Goal: Information Seeking & Learning: Find contact information

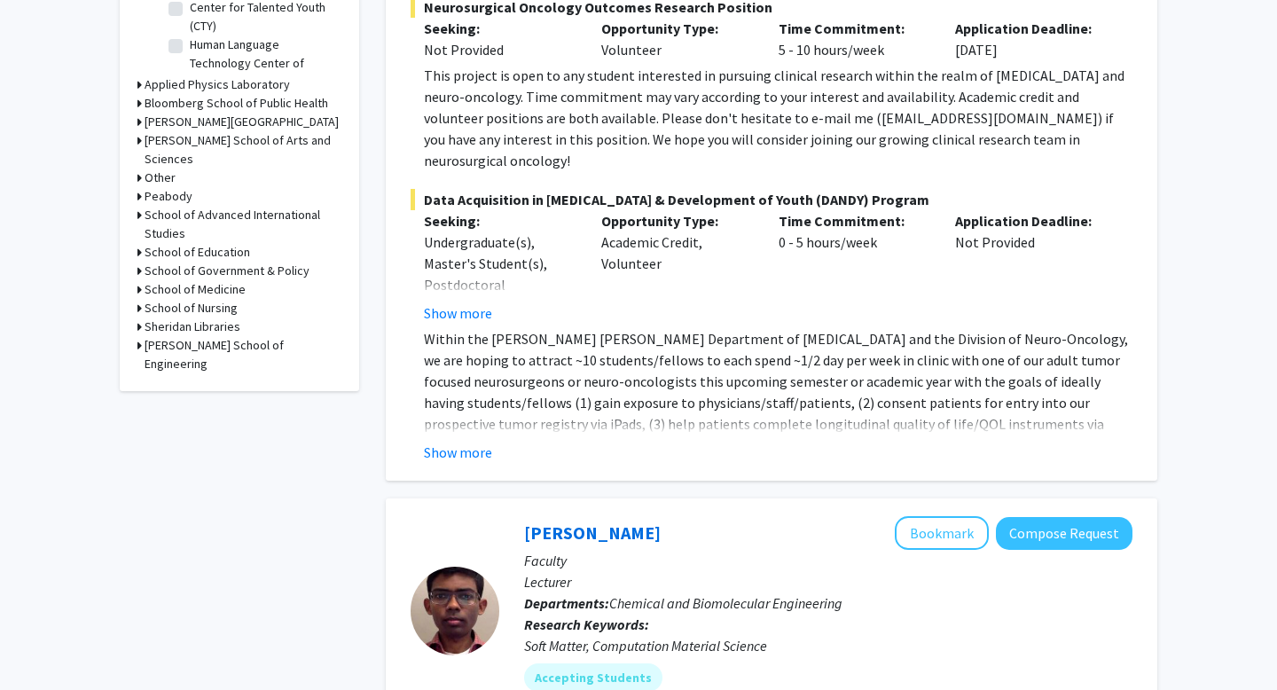
scroll to position [700, 0]
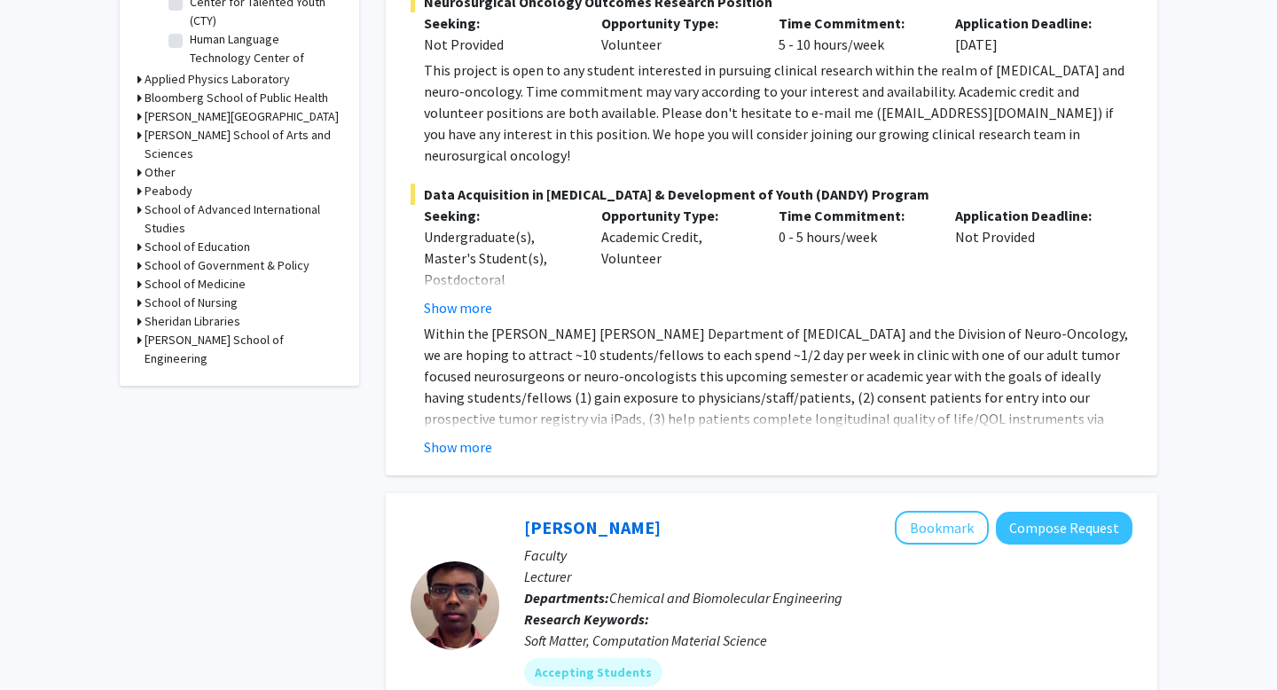
click at [467, 392] on fg-read-more "Within the [PERSON_NAME] [PERSON_NAME] Department of [MEDICAL_DATA] and the Div…" at bounding box center [771, 390] width 722 height 135
click at [465, 436] on button "Show more" at bounding box center [458, 446] width 68 height 21
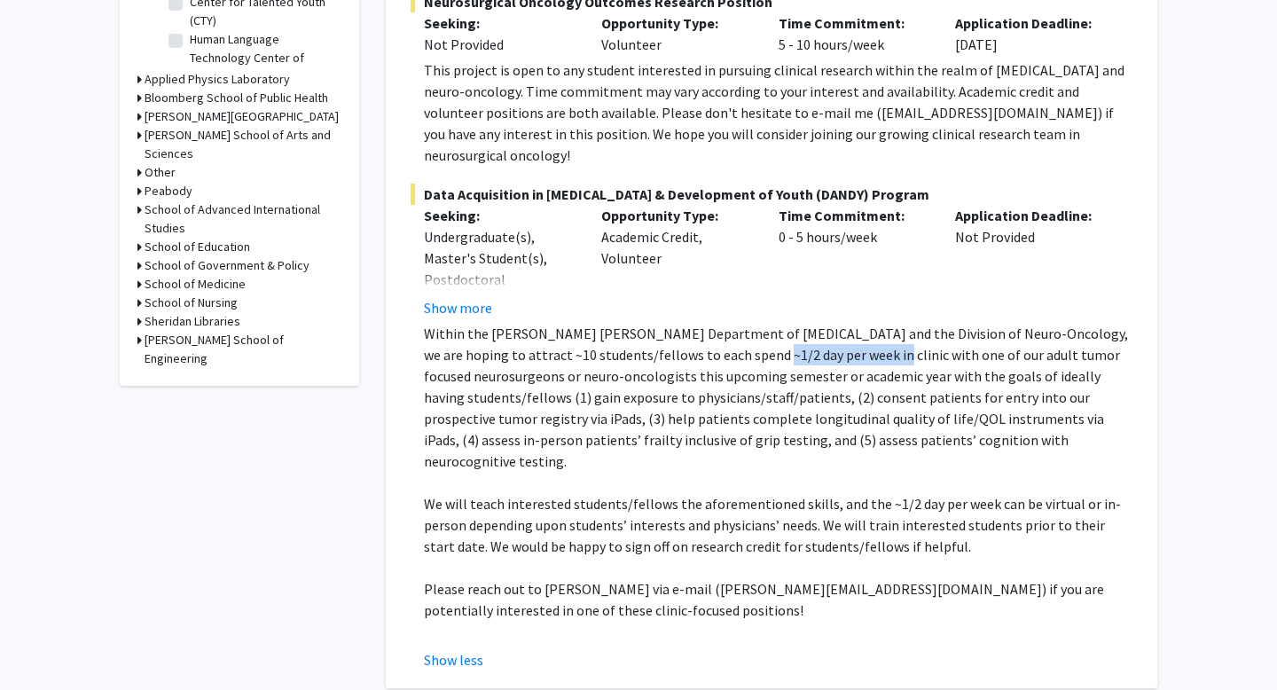
drag, startPoint x: 711, startPoint y: 310, endPoint x: 819, endPoint y: 317, distance: 108.4
click at [819, 323] on p "Within the [PERSON_NAME] [PERSON_NAME] Department of [MEDICAL_DATA] and the Div…" at bounding box center [778, 397] width 708 height 149
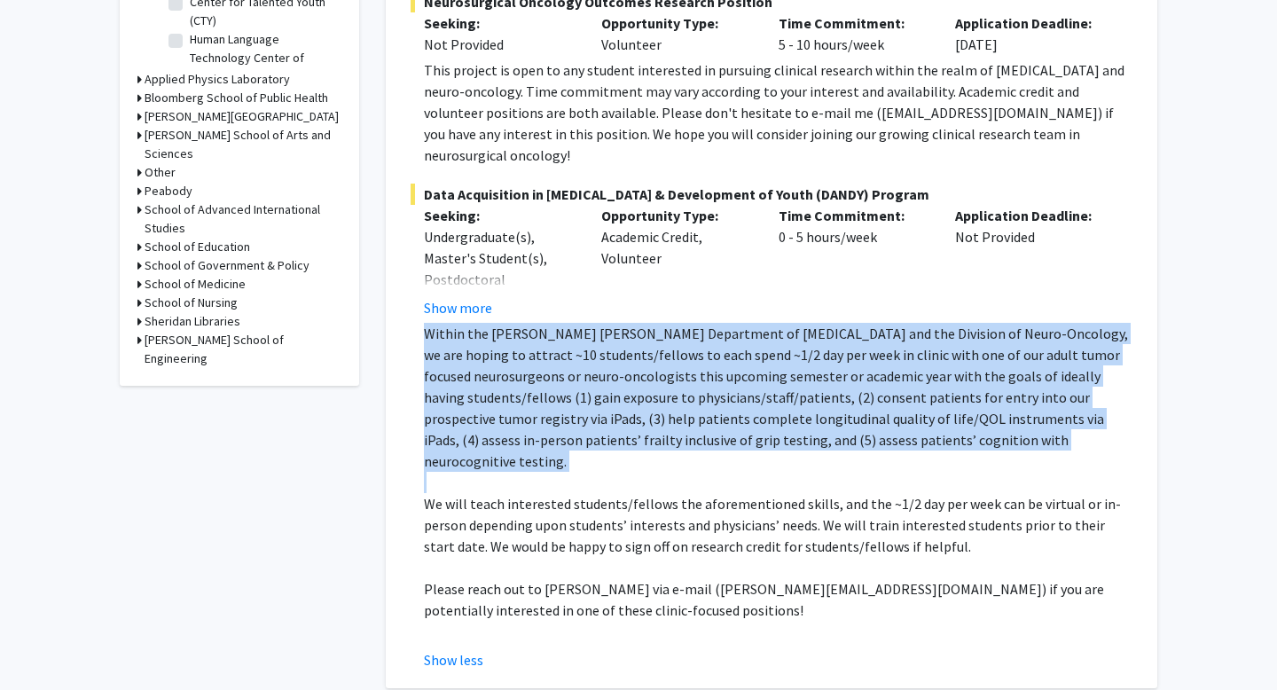
click at [819, 323] on p "Within the [PERSON_NAME] [PERSON_NAME] Department of [MEDICAL_DATA] and the Div…" at bounding box center [778, 397] width 708 height 149
click at [820, 323] on p "Within the [PERSON_NAME] [PERSON_NAME] Department of [MEDICAL_DATA] and the Div…" at bounding box center [778, 397] width 708 height 149
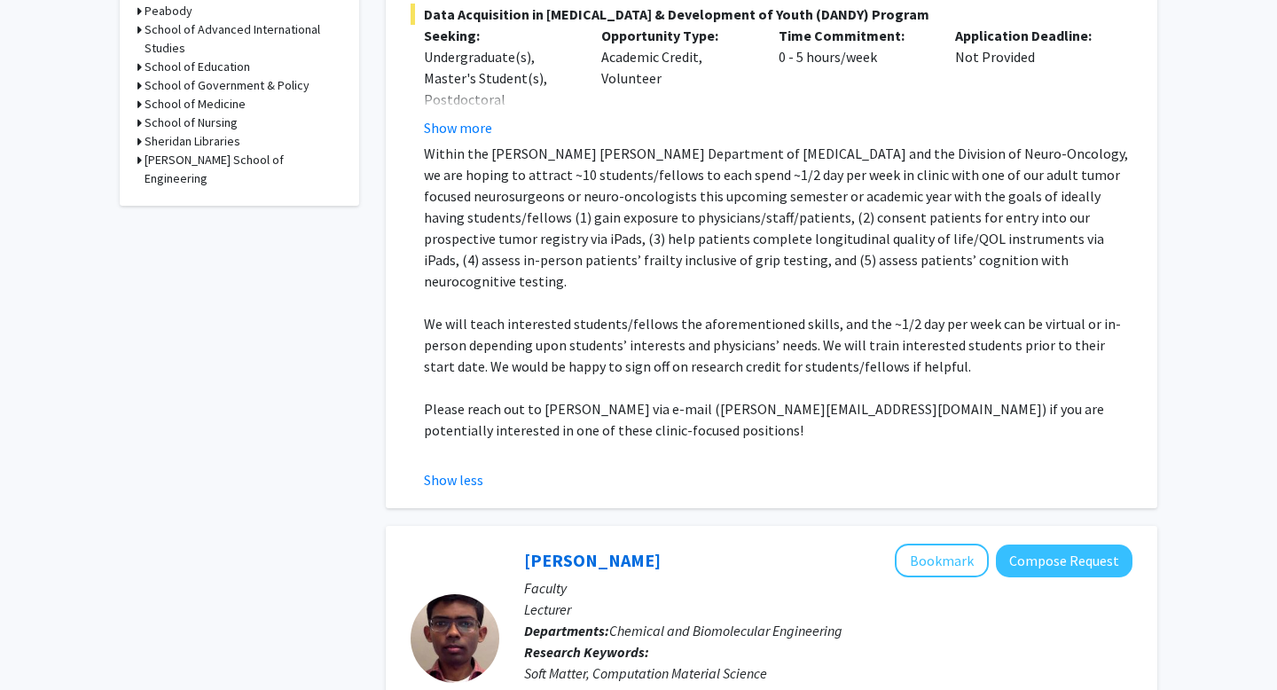
scroll to position [883, 0]
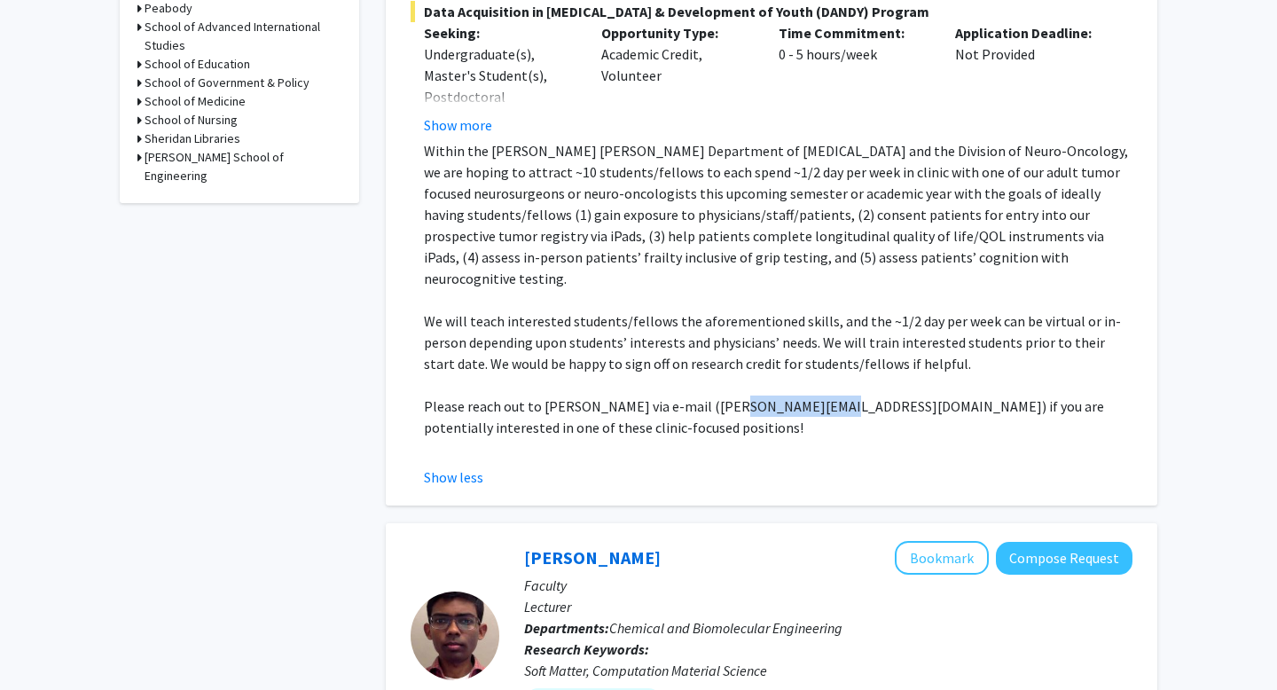
drag, startPoint x: 710, startPoint y: 348, endPoint x: 801, endPoint y: 347, distance: 91.3
click at [801, 395] on p "Please reach out to [PERSON_NAME] via e-mail ([PERSON_NAME][EMAIL_ADDRESS][DOMA…" at bounding box center [778, 416] width 708 height 43
copy p "[PERSON_NAME][EMAIL_ADDRESS][DOMAIN_NAME]"
click at [700, 310] on p "We will teach interested students/fellows the aforementioned skills, and the ~1…" at bounding box center [778, 342] width 708 height 64
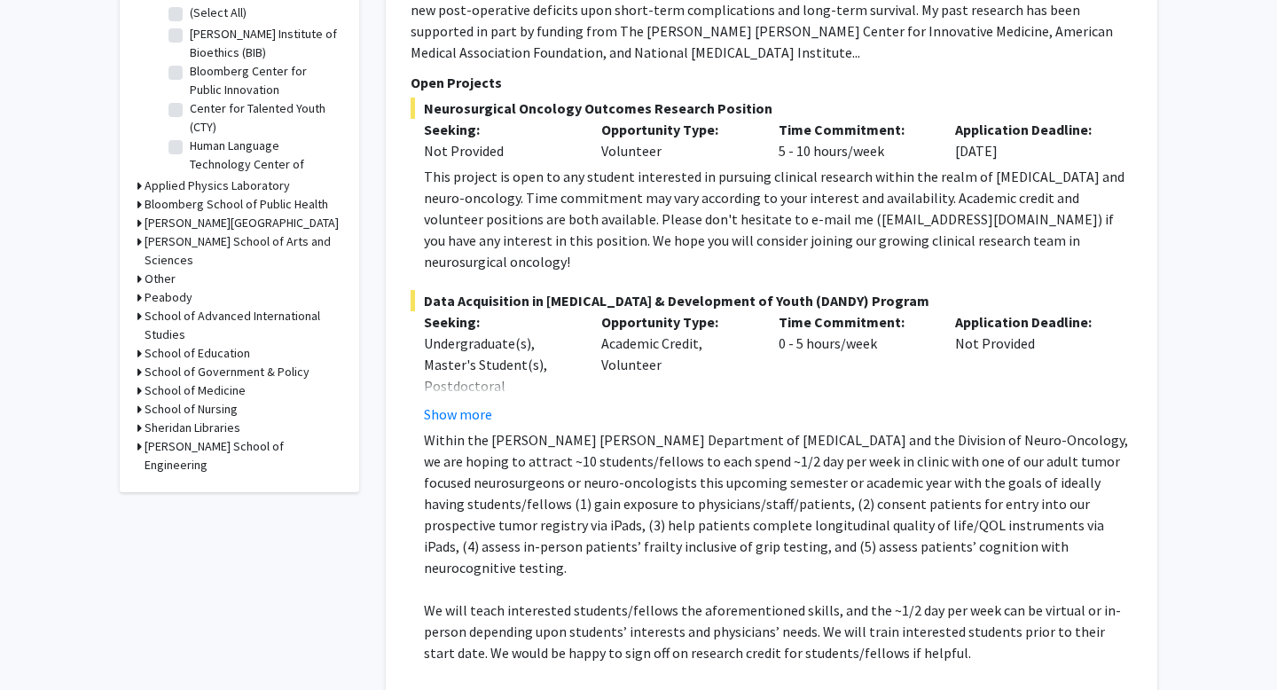
scroll to position [598, 0]
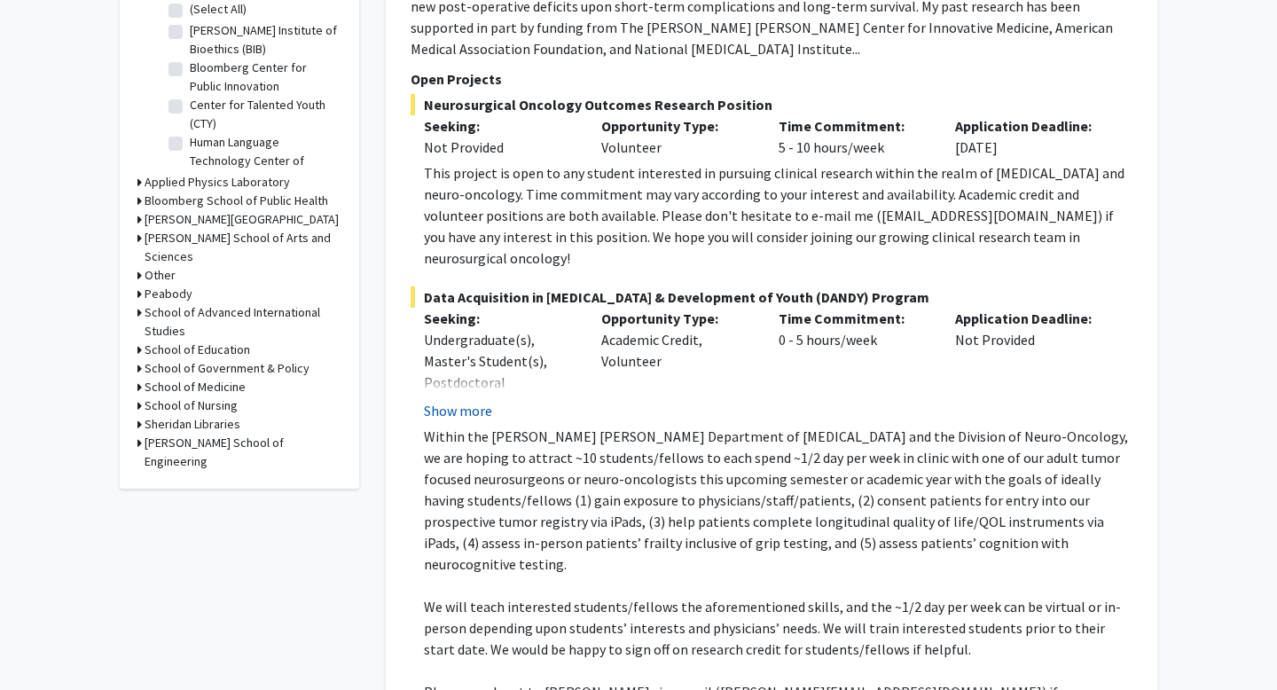
click at [450, 400] on button "Show more" at bounding box center [458, 410] width 68 height 21
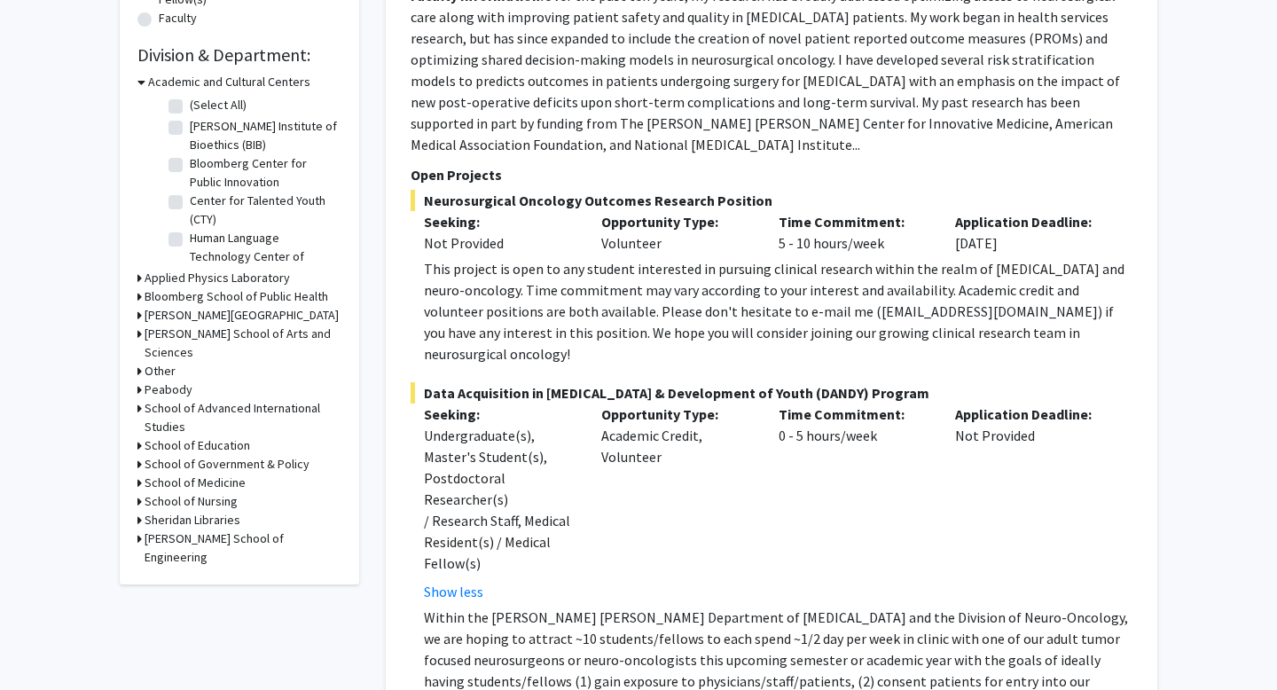
scroll to position [176, 0]
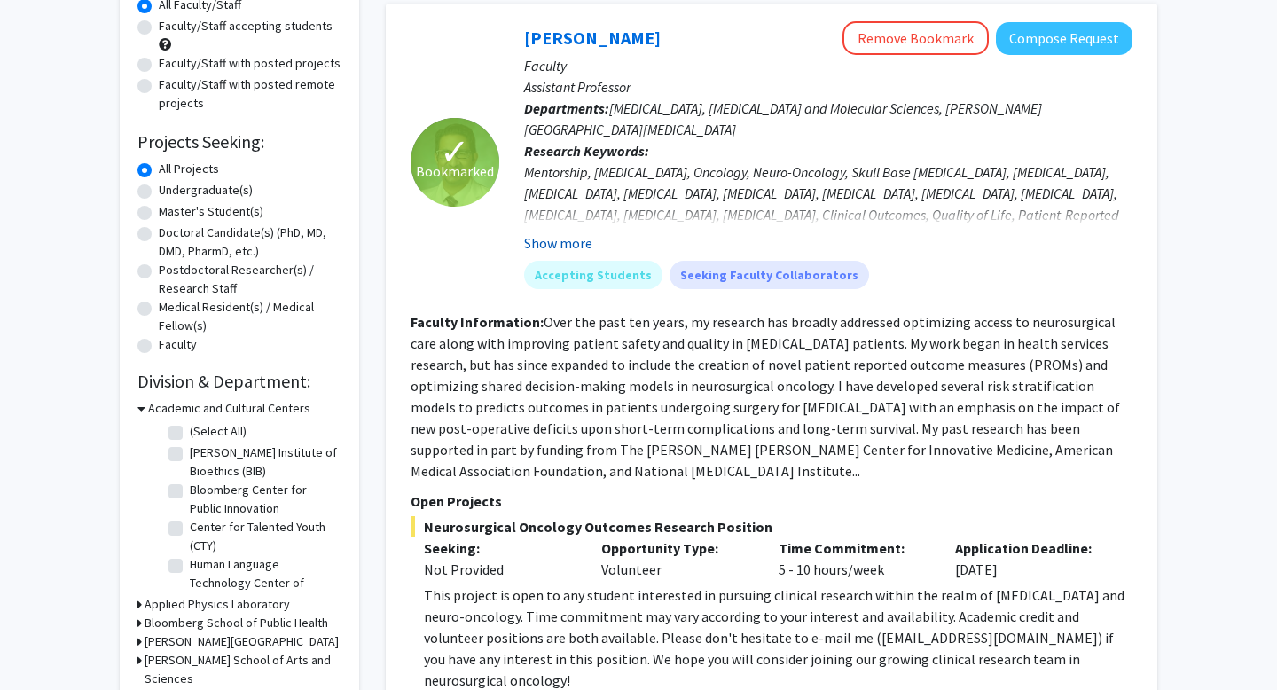
click at [576, 248] on button "Show more" at bounding box center [558, 242] width 68 height 21
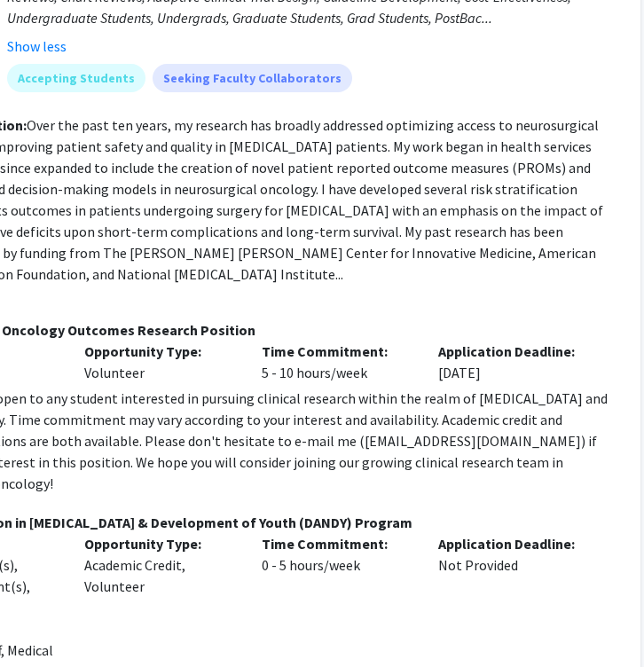
scroll to position [436, 420]
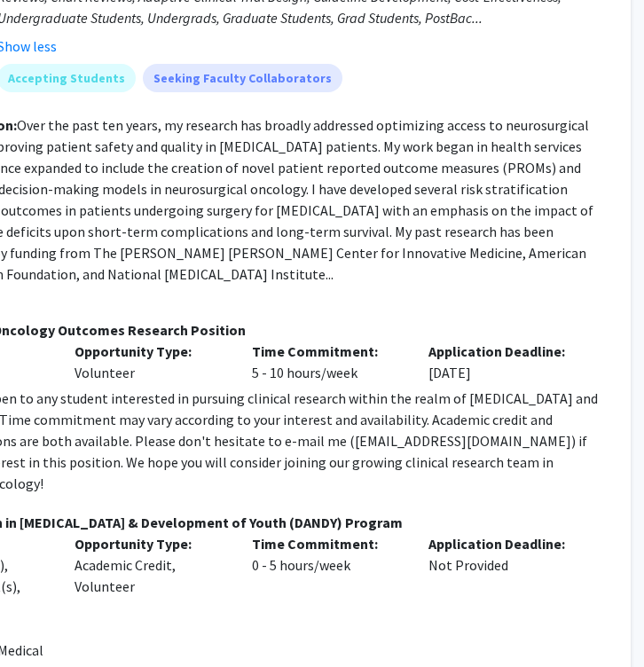
click at [509, 293] on p "Open Projects" at bounding box center [245, 303] width 722 height 21
